Goal: Browse casually

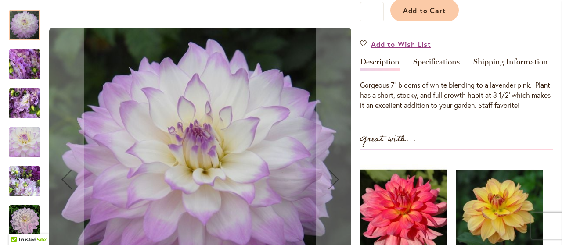
scroll to position [300, 0]
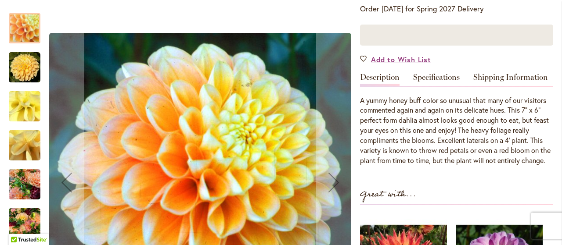
scroll to position [200, 0]
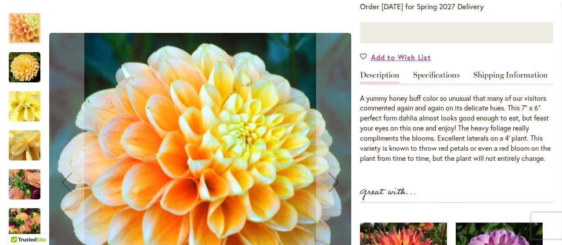
click at [22, 181] on img "Honey Dew" at bounding box center [25, 185] width 32 height 42
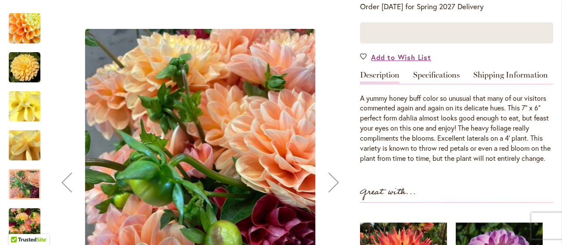
click at [333, 180] on div "Next" at bounding box center [333, 182] width 35 height 35
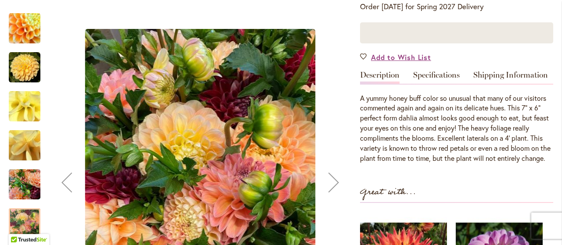
click at [333, 180] on div "Next" at bounding box center [333, 182] width 35 height 35
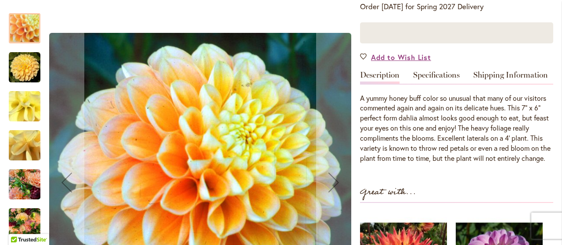
click at [333, 180] on div "Next" at bounding box center [333, 182] width 35 height 35
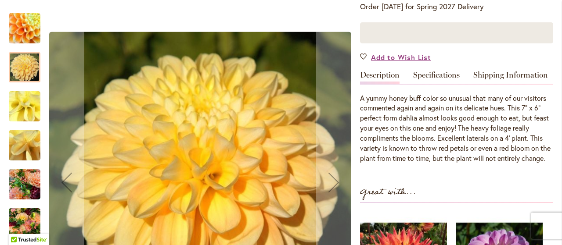
click at [333, 180] on div "Next" at bounding box center [333, 182] width 35 height 35
